Goal: Check status: Check status

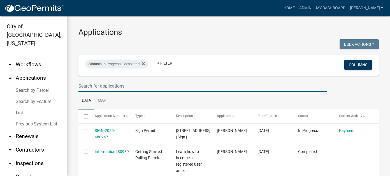
click at [114, 82] on input "text" at bounding box center [202, 85] width 249 height 11
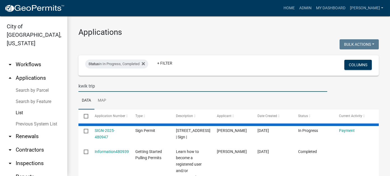
type input "kwik trip"
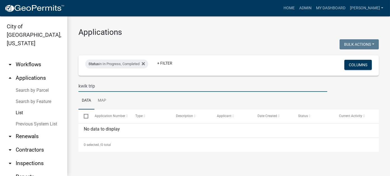
drag, startPoint x: 102, startPoint y: 87, endPoint x: 48, endPoint y: 84, distance: 53.8
click at [48, 84] on div "City of [GEOGRAPHIC_DATA], [US_STATE] arrow_drop_down Workflows List arrow_drop…" at bounding box center [195, 95] width 390 height 159
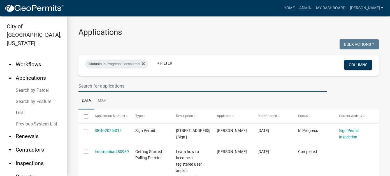
click at [24, 58] on link "arrow_drop_down Workflows" at bounding box center [33, 64] width 67 height 13
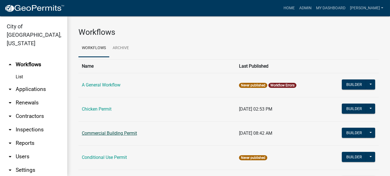
click at [111, 130] on link "Commercial Building Permit" at bounding box center [109, 132] width 55 height 5
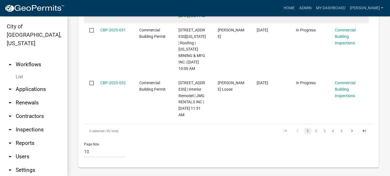
scroll to position [726, 0]
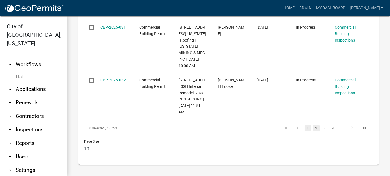
click at [313, 130] on link "2" at bounding box center [316, 128] width 7 height 6
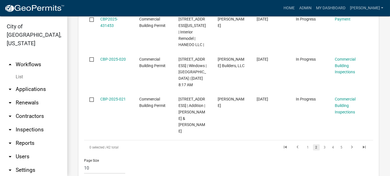
scroll to position [707, 0]
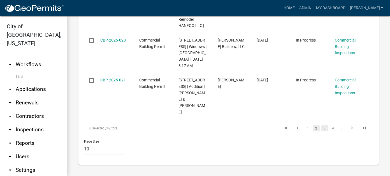
click at [321, 128] on link "3" at bounding box center [324, 128] width 7 height 6
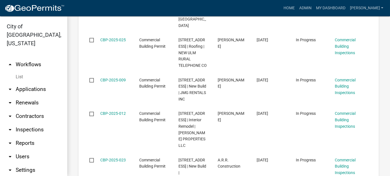
scroll to position [694, 0]
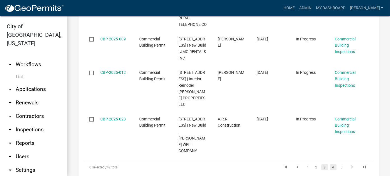
click at [330, 164] on link "4" at bounding box center [333, 167] width 7 height 6
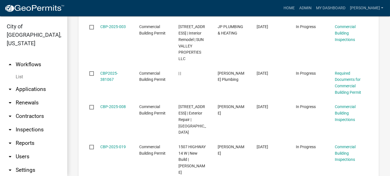
scroll to position [634, 0]
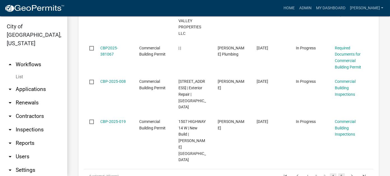
click at [339, 173] on link "5" at bounding box center [341, 176] width 7 height 6
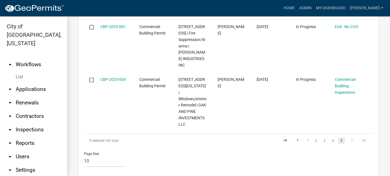
scroll to position [343, 0]
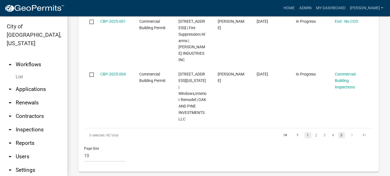
click at [304, 132] on link "1" at bounding box center [307, 135] width 7 height 6
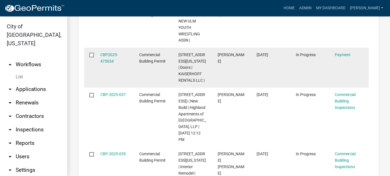
scroll to position [483, 0]
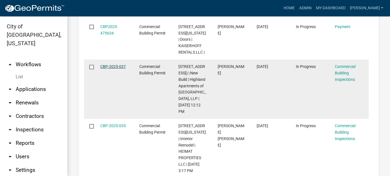
click at [115, 66] on link "CBP-2025-037" at bounding box center [112, 66] width 25 height 4
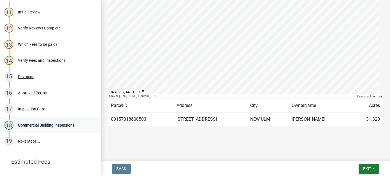
scroll to position [179, 0]
click at [371, 168] on button "Exit" at bounding box center [368, 168] width 20 height 10
click at [354, 157] on button "Save & Exit" at bounding box center [356, 153] width 45 height 13
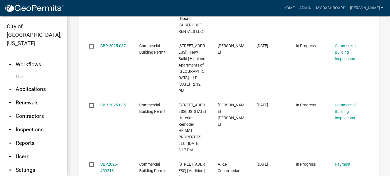
scroll to position [560, 0]
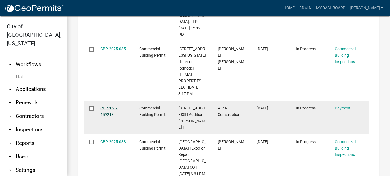
click at [106, 113] on link "CBP2025-459218" at bounding box center [109, 111] width 18 height 11
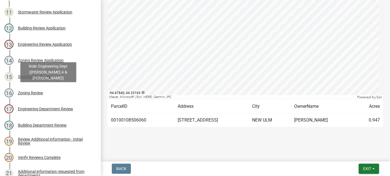
scroll to position [308, 0]
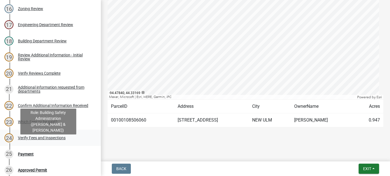
click at [55, 139] on div "Verify Fees and Inspections" at bounding box center [42, 138] width 48 height 4
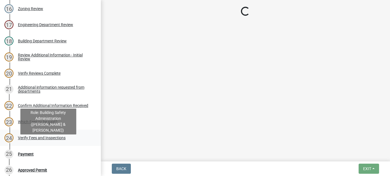
scroll to position [0, 0]
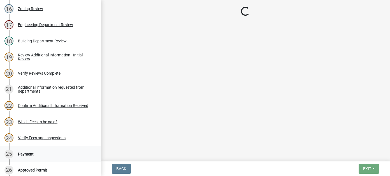
click at [29, 156] on div "Payment" at bounding box center [26, 154] width 16 height 4
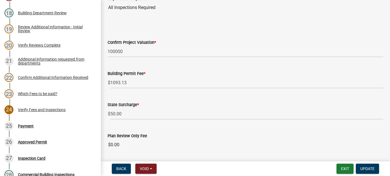
scroll to position [56, 0]
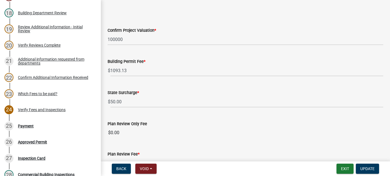
select select "3: 3"
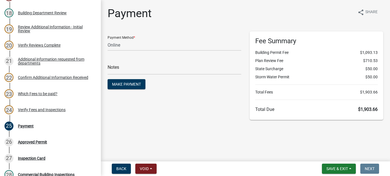
scroll to position [0, 0]
click at [350, 169] on button "Save & Exit" at bounding box center [339, 168] width 34 height 10
click at [330, 154] on button "Save & Exit" at bounding box center [333, 153] width 45 height 13
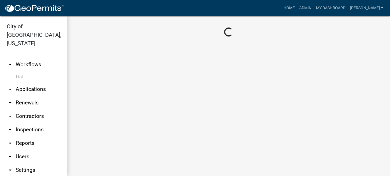
click at [36, 82] on link "arrow_drop_down Applications" at bounding box center [33, 88] width 67 height 13
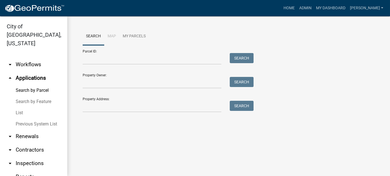
click at [22, 107] on link "List" at bounding box center [33, 112] width 67 height 11
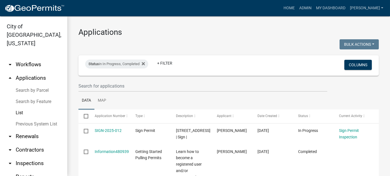
click at [33, 58] on link "arrow_drop_down Workflows" at bounding box center [33, 64] width 67 height 13
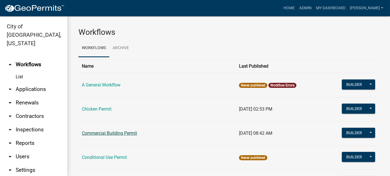
click at [120, 130] on link "Commercial Building Permit" at bounding box center [109, 132] width 55 height 5
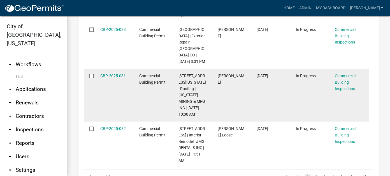
scroll to position [700, 0]
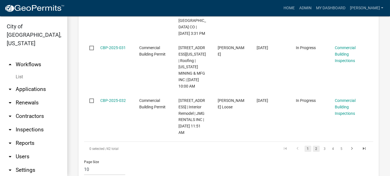
click at [313, 151] on link "2" at bounding box center [316, 148] width 7 height 6
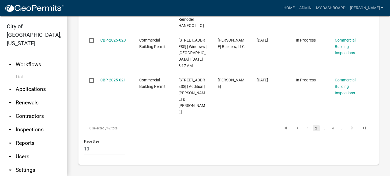
scroll to position [707, 0]
click at [321, 130] on link "3" at bounding box center [324, 128] width 7 height 6
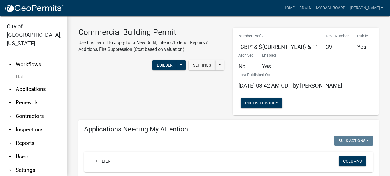
click at [31, 82] on link "arrow_drop_down Applications" at bounding box center [33, 88] width 67 height 13
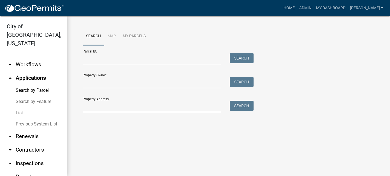
click at [117, 108] on input "Property Address:" at bounding box center [152, 106] width 139 height 11
click at [17, 107] on link "List" at bounding box center [33, 112] width 67 height 11
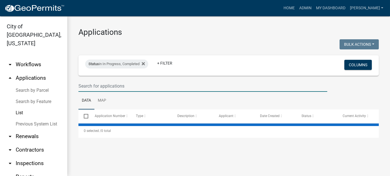
click at [96, 86] on input "text" at bounding box center [202, 85] width 249 height 11
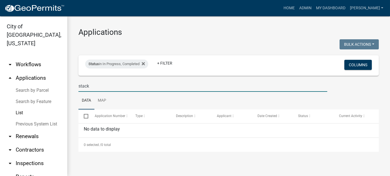
drag, startPoint x: 95, startPoint y: 85, endPoint x: 65, endPoint y: 88, distance: 30.6
click at [65, 88] on div "City of [GEOGRAPHIC_DATA], [US_STATE] arrow_drop_down Workflows List arrow_drop…" at bounding box center [195, 95] width 390 height 159
type input "1623"
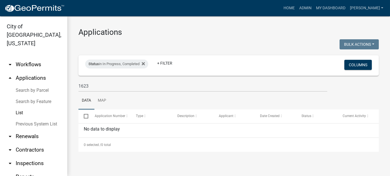
click at [25, 85] on link "Search by Parcel" at bounding box center [33, 90] width 67 height 11
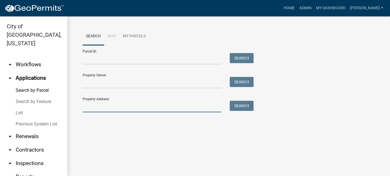
click at [99, 104] on input "Property Address:" at bounding box center [152, 106] width 139 height 11
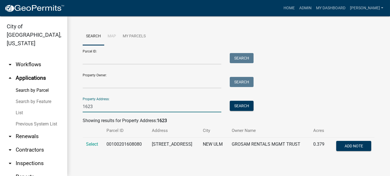
type input "1623"
drag, startPoint x: 98, startPoint y: 105, endPoint x: 57, endPoint y: 104, distance: 40.6
click at [57, 104] on div "City of [GEOGRAPHIC_DATA], [US_STATE] arrow_drop_down Workflows List arrow_drop…" at bounding box center [195, 95] width 390 height 159
click at [39, 118] on link "Previous System List" at bounding box center [33, 123] width 67 height 11
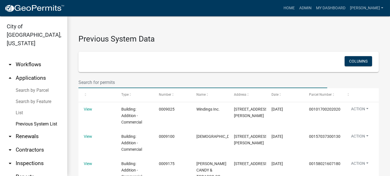
click at [109, 82] on input "text" at bounding box center [202, 81] width 249 height 11
type input "kwik"
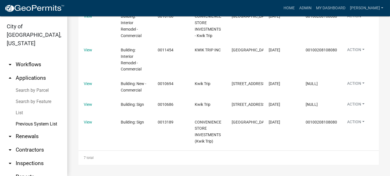
scroll to position [168, 0]
click at [18, 107] on link "List" at bounding box center [33, 112] width 67 height 11
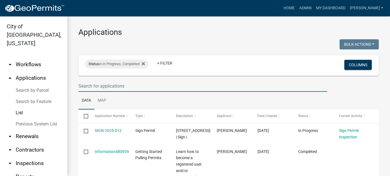
click at [119, 83] on input "text" at bounding box center [202, 85] width 249 height 11
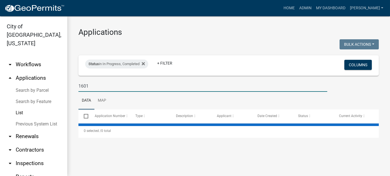
type input "1601"
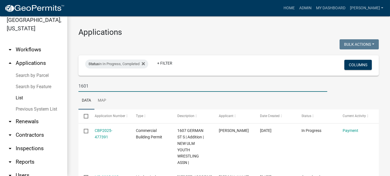
scroll to position [28, 0]
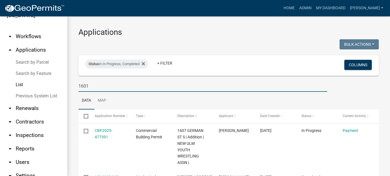
click at [23, 143] on link "arrow_drop_down Reports" at bounding box center [33, 148] width 67 height 13
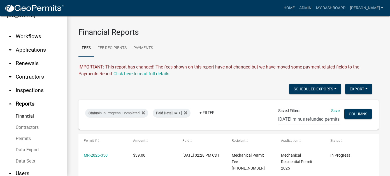
click at [27, 133] on link "Permits" at bounding box center [33, 138] width 67 height 11
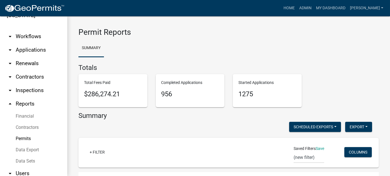
click at [24, 144] on link "Data Export" at bounding box center [33, 149] width 67 height 11
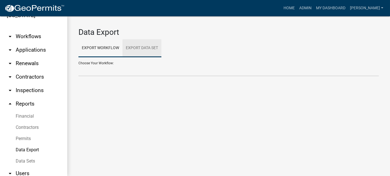
click at [138, 48] on link "Export Data Set" at bounding box center [141, 48] width 39 height 18
click at [102, 72] on select "City Council Reports Contractor Email Monthly County Reports Create Data Set" at bounding box center [228, 70] width 300 height 11
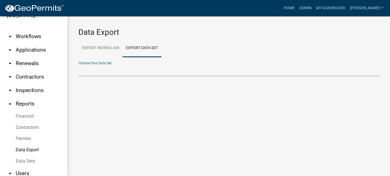
select select "3: 0e614018-6921-4baa-b7e0-92e99a6aeeb8"
click at [78, 65] on select "City Council Reports Contractor Email Monthly County Reports Create Data Set" at bounding box center [228, 70] width 300 height 11
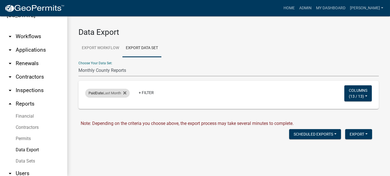
click at [116, 93] on div "PaidDate Last Month Remove this filter" at bounding box center [107, 92] width 45 height 9
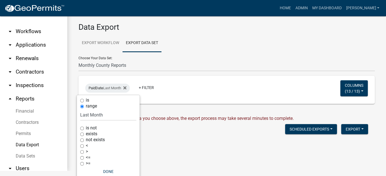
scroll to position [9, 0]
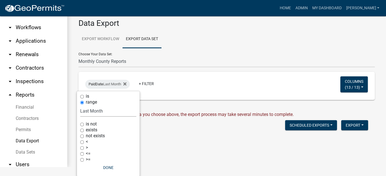
click at [99, 111] on select "[DATE] [DATE] Current Week Previous Week Current Month Last Month Current Calen…" at bounding box center [108, 110] width 56 height 11
click at [80, 105] on select "[DATE] [DATE] Current Week Previous Week Current Month Last Month Current Calen…" at bounding box center [108, 110] width 56 height 11
click at [96, 113] on select "[DATE] [DATE] Current Week Previous Week Current Month Last Month Current Calen…" at bounding box center [106, 110] width 56 height 11
select select "this_1_years"
click at [81, 105] on select "[DATE] [DATE] Current Week Previous Week Current Month Last Month Current Calen…" at bounding box center [106, 110] width 56 height 11
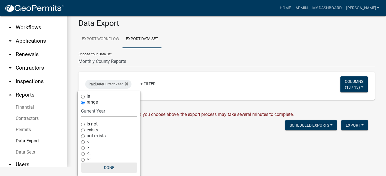
click at [112, 167] on button "Done" at bounding box center [109, 167] width 56 height 10
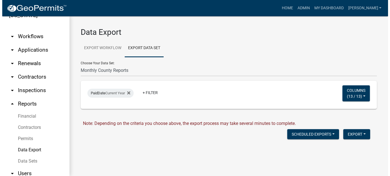
scroll to position [0, 0]
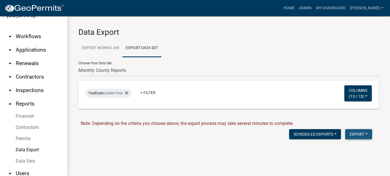
click at [363, 136] on button "Export" at bounding box center [358, 134] width 27 height 10
click at [339, 146] on button "Excel Format (.xlsx)" at bounding box center [345, 148] width 52 height 13
click at [125, 146] on link "Download Monthly County Reports.xlsx" at bounding box center [120, 145] width 78 height 5
click at [28, 30] on link "arrow_drop_down Workflows" at bounding box center [33, 36] width 67 height 13
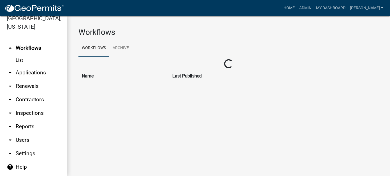
scroll to position [8, 0]
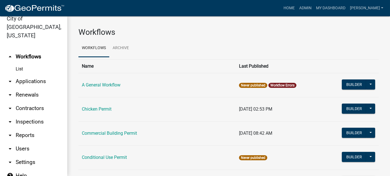
click at [24, 74] on link "arrow_drop_down Applications" at bounding box center [33, 80] width 67 height 13
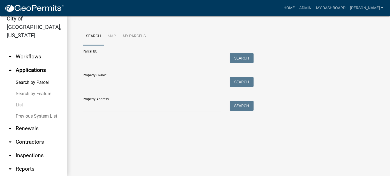
click at [98, 109] on input "Property Address:" at bounding box center [152, 106] width 139 height 11
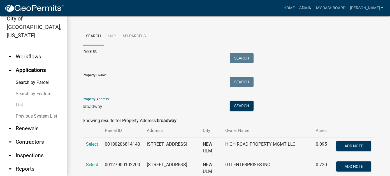
type input "broadway"
drag, startPoint x: 105, startPoint y: 106, endPoint x: 41, endPoint y: 105, distance: 64.7
click at [41, 105] on div "City of [GEOGRAPHIC_DATA], [US_STATE] arrow_drop_down Workflows List arrow_drop…" at bounding box center [195, 95] width 390 height 159
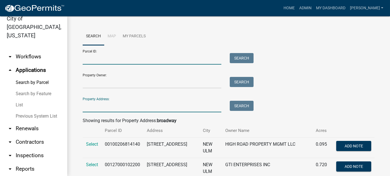
click at [104, 56] on input "Parcel ID:" at bounding box center [152, 58] width 139 height 11
paste input "00100108901010"
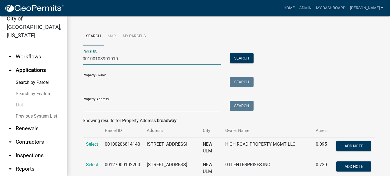
click at [91, 59] on input "00100108901010" at bounding box center [152, 58] width 139 height 11
type input "00100108901010"
click at [244, 59] on button "Search" at bounding box center [242, 58] width 24 height 10
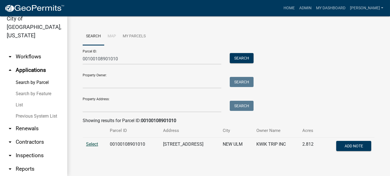
click at [93, 143] on span "Select" at bounding box center [92, 143] width 12 height 5
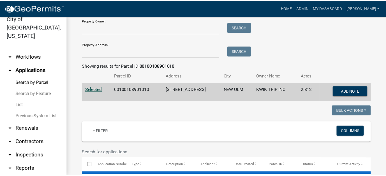
scroll to position [112, 0]
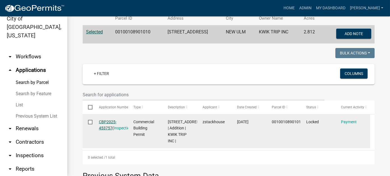
click at [108, 127] on link "CBP2025-453757" at bounding box center [108, 124] width 18 height 11
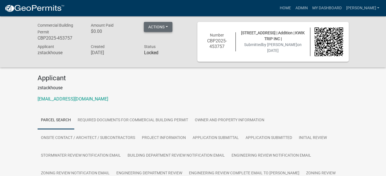
click at [160, 26] on button "Actions" at bounding box center [158, 27] width 29 height 10
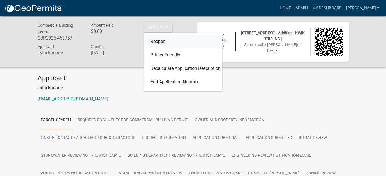
click at [162, 40] on link "Reopen" at bounding box center [183, 41] width 78 height 13
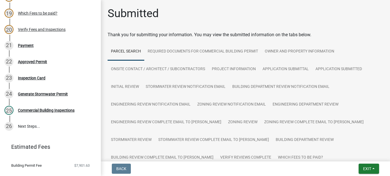
scroll to position [364, 0]
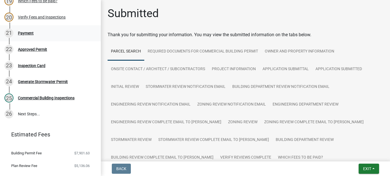
click at [32, 35] on div "Payment" at bounding box center [26, 33] width 16 height 4
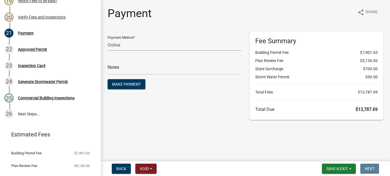
click at [117, 46] on select "Credit Card POS Check Cash Online" at bounding box center [175, 44] width 134 height 11
click at [131, 44] on select "Credit Card POS Check Cash Online" at bounding box center [175, 44] width 134 height 11
click at [127, 43] on select "Credit Card POS Check Cash Online" at bounding box center [175, 44] width 134 height 11
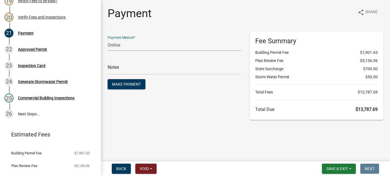
select select "1: 0"
click at [108, 39] on select "Credit Card POS Check Cash Online" at bounding box center [175, 44] width 134 height 11
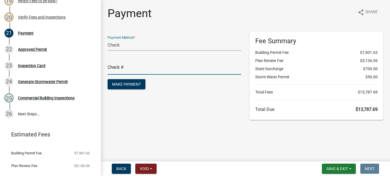
click at [137, 66] on input "text" at bounding box center [175, 68] width 134 height 11
type input "2026804"
click at [133, 85] on span "Make Payment" at bounding box center [126, 84] width 29 height 4
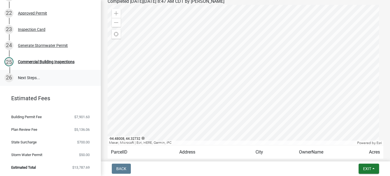
scroll to position [408, 0]
click at [368, 169] on span "Exit" at bounding box center [367, 168] width 8 height 4
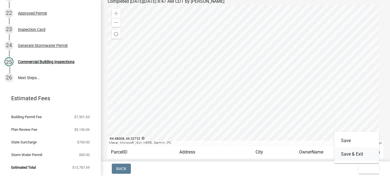
click at [358, 154] on button "Save & Exit" at bounding box center [356, 153] width 45 height 13
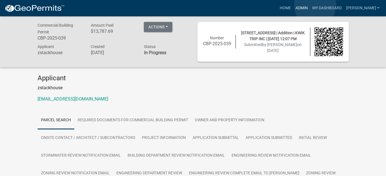
drag, startPoint x: 315, startPoint y: 5, endPoint x: 311, endPoint y: 6, distance: 3.4
click at [309, 5] on link "Admin" at bounding box center [301, 8] width 17 height 11
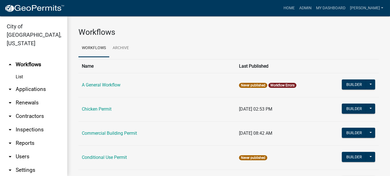
click at [37, 82] on link "arrow_drop_down Applications" at bounding box center [33, 88] width 67 height 13
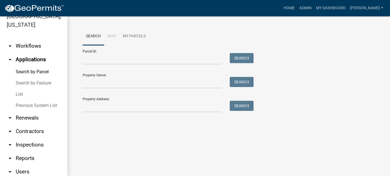
scroll to position [28, 0]
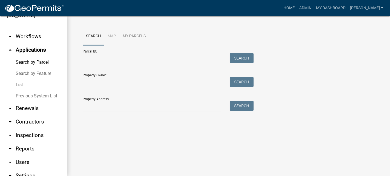
click at [27, 143] on link "arrow_drop_down Reports" at bounding box center [33, 148] width 67 height 13
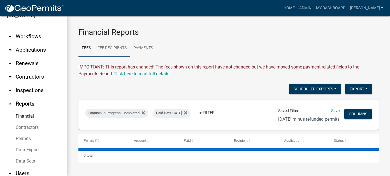
scroll to position [18, 0]
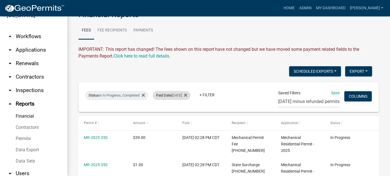
click at [184, 95] on div "Paid Date [DATE]" at bounding box center [172, 95] width 38 height 9
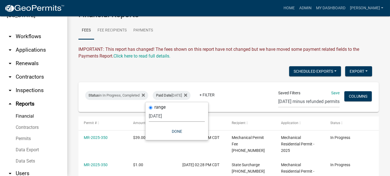
click at [165, 115] on select "[DATE] [DATE] Current Week Previous Week Current Month Last Month Current Calen…" at bounding box center [177, 115] width 56 height 11
select select "this_1_days"
click at [149, 110] on select "[DATE] [DATE] Current Week Previous Week Current Month Last Month Current Calen…" at bounding box center [177, 115] width 56 height 11
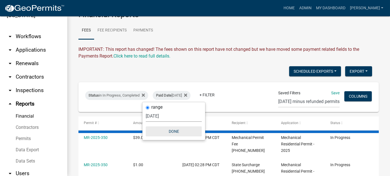
click at [173, 131] on button "Done" at bounding box center [174, 131] width 56 height 10
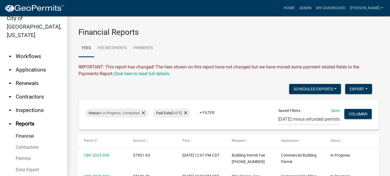
scroll to position [0, 0]
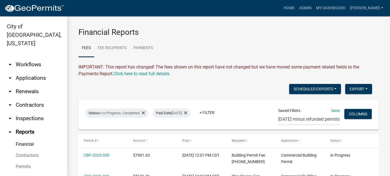
click at [27, 59] on link "arrow_drop_down Workflows" at bounding box center [33, 64] width 67 height 13
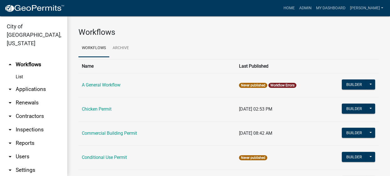
click at [27, 82] on link "arrow_drop_down Applications" at bounding box center [33, 88] width 67 height 13
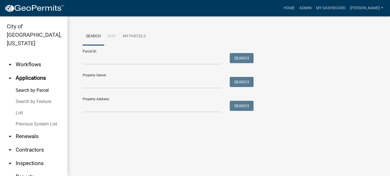
click at [28, 58] on link "arrow_drop_down Workflows" at bounding box center [33, 64] width 67 height 13
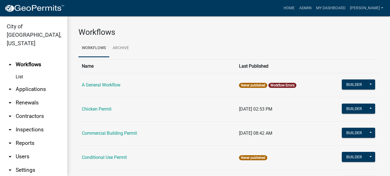
click at [31, 83] on link "arrow_drop_down Applications" at bounding box center [33, 88] width 67 height 13
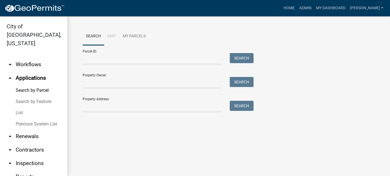
click at [36, 118] on link "Previous System List" at bounding box center [33, 123] width 67 height 11
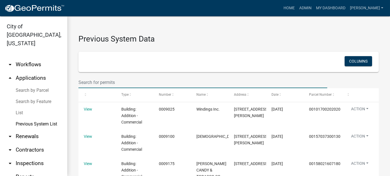
click at [125, 83] on input "text" at bounding box center [202, 81] width 249 height 11
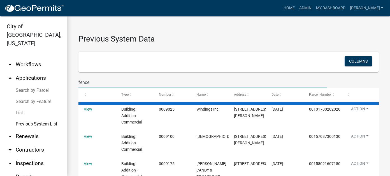
type input "fence"
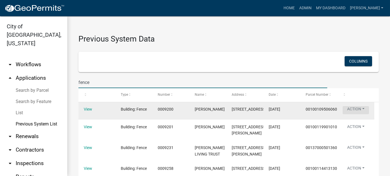
click at [362, 112] on button "Action" at bounding box center [355, 110] width 26 height 8
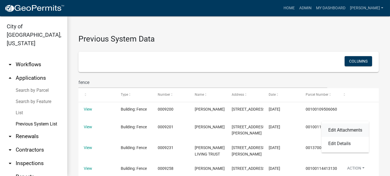
click at [351, 131] on link "Edit Attachments" at bounding box center [344, 129] width 47 height 13
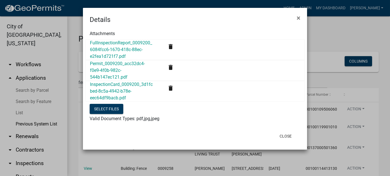
click at [110, 87] on div "InspectionCard_0009200_3d1fcbed-8c5a-4942-b78e-eec64df9bacb.pdf" at bounding box center [122, 91] width 73 height 20
click at [109, 84] on link "InspectionCard_0009200_3d1fcbed-8c5a-4942-b78e-eec64df9bacb.pdf" at bounding box center [121, 90] width 63 height 19
click at [291, 136] on button "Close" at bounding box center [285, 136] width 21 height 10
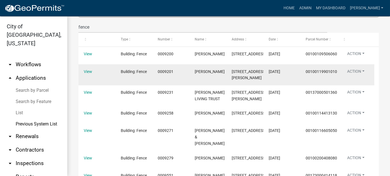
scroll to position [56, 0]
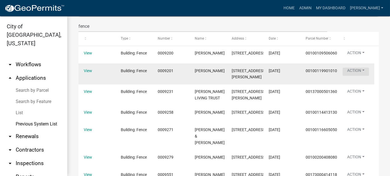
click at [350, 76] on button "Action" at bounding box center [355, 71] width 26 height 8
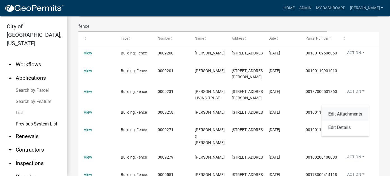
click at [347, 115] on link "Edit Attachments" at bounding box center [344, 113] width 47 height 13
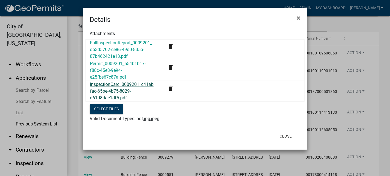
click at [98, 86] on link "InspectionCard_0009201_c41abfac-65be-4b75-8029-d61d8dae1df5.pdf" at bounding box center [122, 90] width 64 height 19
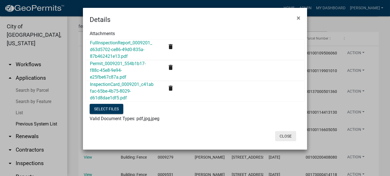
click at [290, 134] on button "Close" at bounding box center [285, 136] width 21 height 10
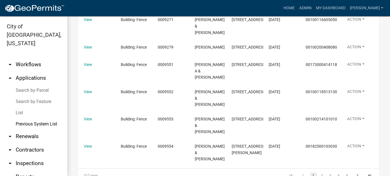
scroll to position [196, 0]
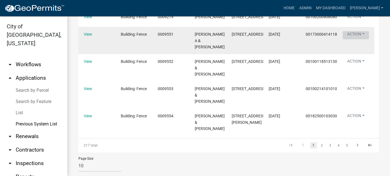
click at [356, 39] on button "Action" at bounding box center [355, 35] width 26 height 8
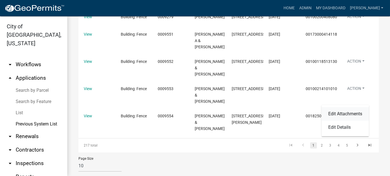
click at [350, 111] on link "Edit Attachments" at bounding box center [344, 113] width 47 height 13
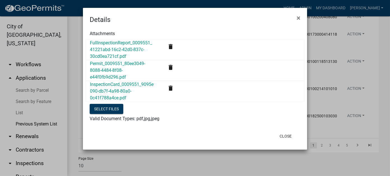
click at [106, 87] on div "InspectionCard_0009551_9095e090-db7f-4a98-80a0-0c41f788a4ce.pdf" at bounding box center [122, 91] width 73 height 20
click at [105, 90] on link "InspectionCard_0009551_9095e090-db7f-4a98-80a0-0c41f788a4ce.pdf" at bounding box center [122, 90] width 64 height 19
click at [136, 42] on link "FullInspectionReport_0009551_41221abd-16c2-42d0-837c-30cd0ea721cf.pdf" at bounding box center [121, 49] width 62 height 19
click at [291, 133] on button "Close" at bounding box center [285, 136] width 21 height 10
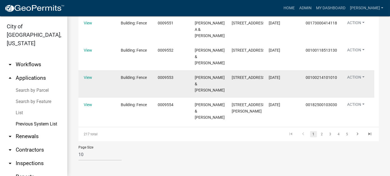
scroll to position [280, 0]
click at [354, 82] on button "Action" at bounding box center [355, 78] width 26 height 8
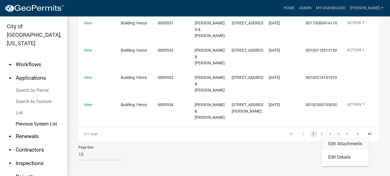
click at [350, 145] on link "Edit Attachments" at bounding box center [344, 143] width 47 height 13
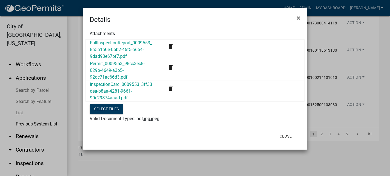
click at [112, 87] on div "InspectionCard_0009553_3ff33dea-b8aa-4281-9661-90e29874aaad.pdf" at bounding box center [122, 91] width 73 height 20
click at [119, 91] on link "InspectionCard_0009553_3ff33dea-b8aa-4281-9661-90e29874aaad.pdf" at bounding box center [121, 90] width 62 height 19
click at [286, 136] on button "Close" at bounding box center [285, 136] width 21 height 10
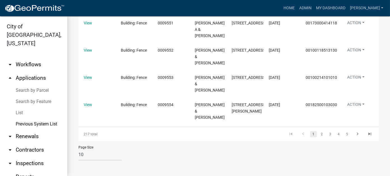
scroll to position [331, 0]
click at [335, 134] on link "4" at bounding box center [338, 134] width 7 height 6
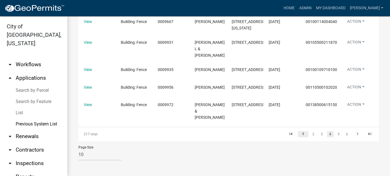
scroll to position [325, 0]
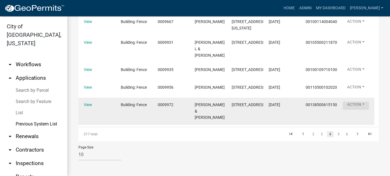
click at [359, 105] on button "Action" at bounding box center [355, 105] width 26 height 8
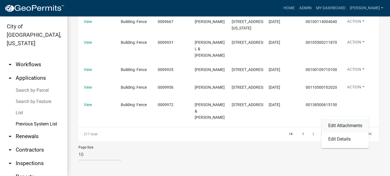
click at [352, 127] on link "Edit Attachments" at bounding box center [344, 125] width 47 height 13
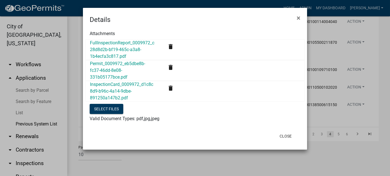
click at [106, 87] on div "InspectionCard_0009972_d1c8c8d9-b96c-4a14-9dbe-891250a147b2.pdf" at bounding box center [122, 91] width 73 height 20
click at [106, 89] on link "InspectionCard_0009972_d1c8c8d9-b96c-4a14-9dbe-891250a147b2.pdf" at bounding box center [121, 90] width 63 height 19
click at [135, 42] on link "FullInspectionReport_0009972_c28d8d2b-bf19-465c-a3a8-1b4ecfa3c817.pdf" at bounding box center [122, 49] width 64 height 19
click at [105, 72] on link "Permit_0009972_eb5dbe8b-fc37-46dd-8e08-331b05177bce.pdf" at bounding box center [117, 70] width 55 height 19
click at [285, 136] on button "Close" at bounding box center [285, 136] width 21 height 10
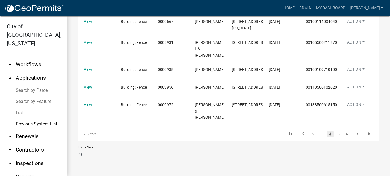
click at [346, 134] on li "6" at bounding box center [347, 134] width 8 height 10
click at [344, 134] on link "6" at bounding box center [347, 134] width 7 height 6
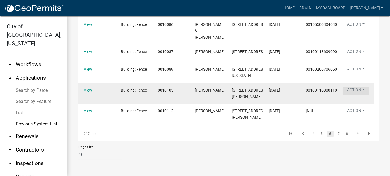
click at [360, 87] on button "Action" at bounding box center [355, 91] width 26 height 8
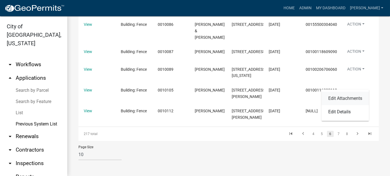
click at [343, 100] on link "Edit Attachments" at bounding box center [344, 98] width 47 height 13
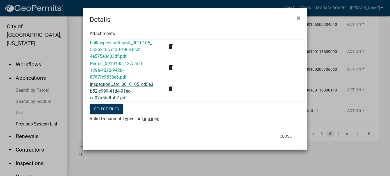
click at [122, 88] on link "InspectionCard_0010105_cd5e3b52-c999-41d4-91ec-ea07a5bdfa07.pdf" at bounding box center [121, 90] width 63 height 19
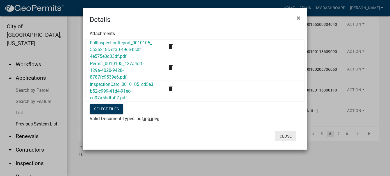
click at [292, 136] on button "Close" at bounding box center [285, 136] width 21 height 10
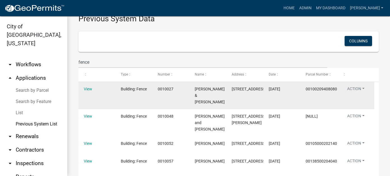
scroll to position [0, 0]
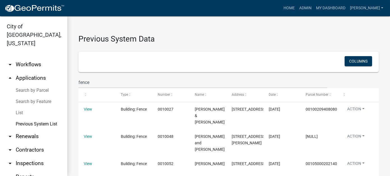
click at [24, 107] on link "List" at bounding box center [33, 112] width 67 height 11
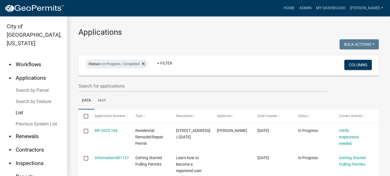
click at [25, 85] on link "Search by Parcel" at bounding box center [33, 90] width 67 height 11
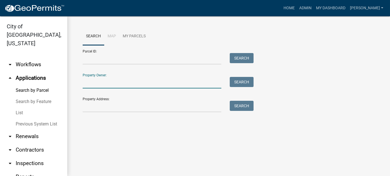
click at [115, 80] on input "Property Owner:" at bounding box center [152, 82] width 139 height 11
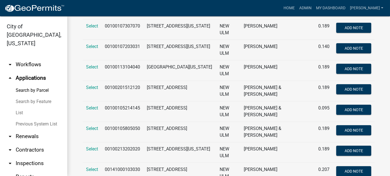
scroll to position [150, 0]
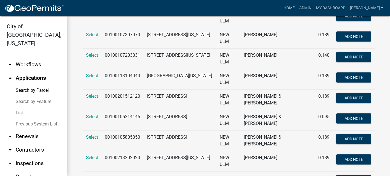
type input "moldan"
